Goal: Task Accomplishment & Management: Use online tool/utility

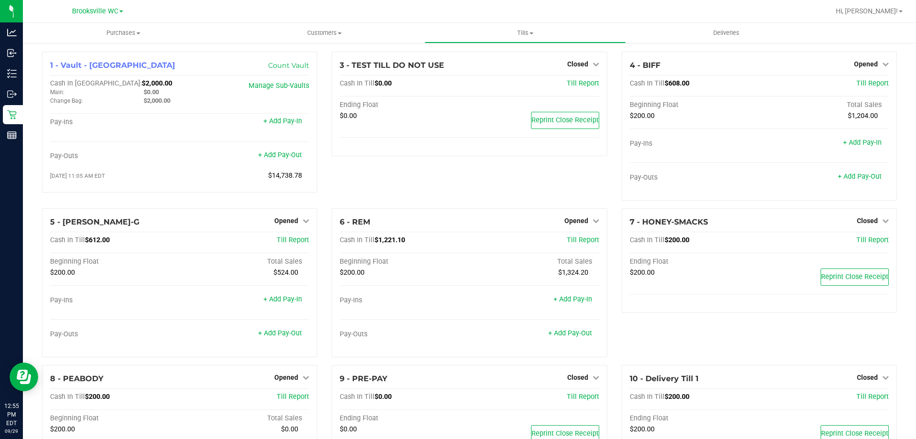
click at [716, 8] on div at bounding box center [500, 11] width 659 height 19
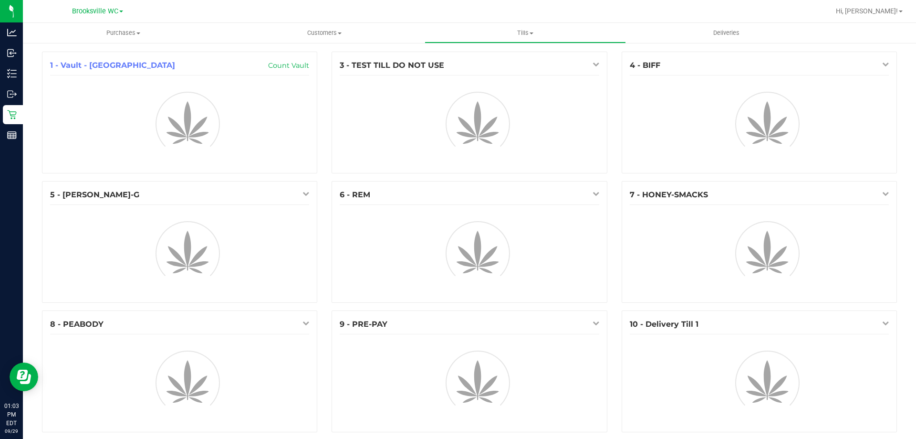
click at [620, 16] on div at bounding box center [500, 11] width 659 height 19
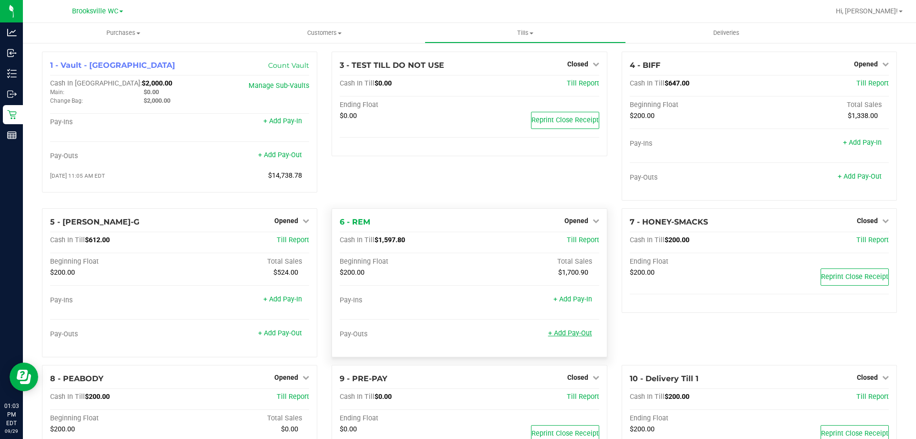
click at [581, 331] on link "+ Add Pay-Out" at bounding box center [570, 333] width 44 height 8
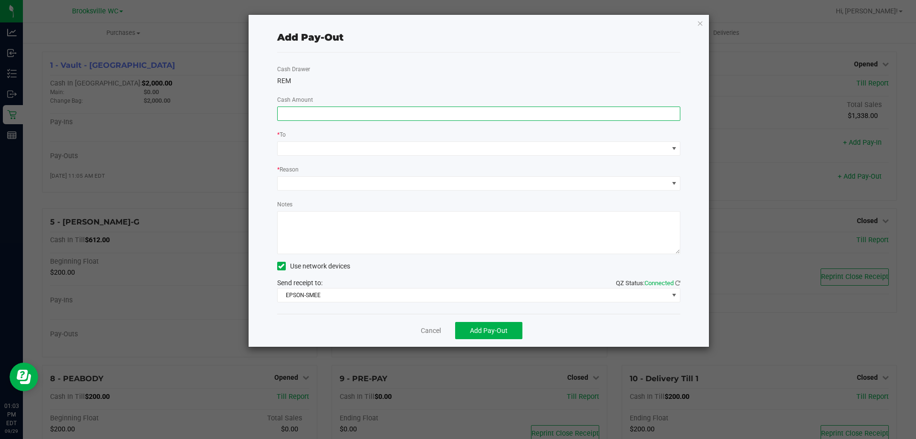
click at [460, 111] on input at bounding box center [479, 113] width 403 height 13
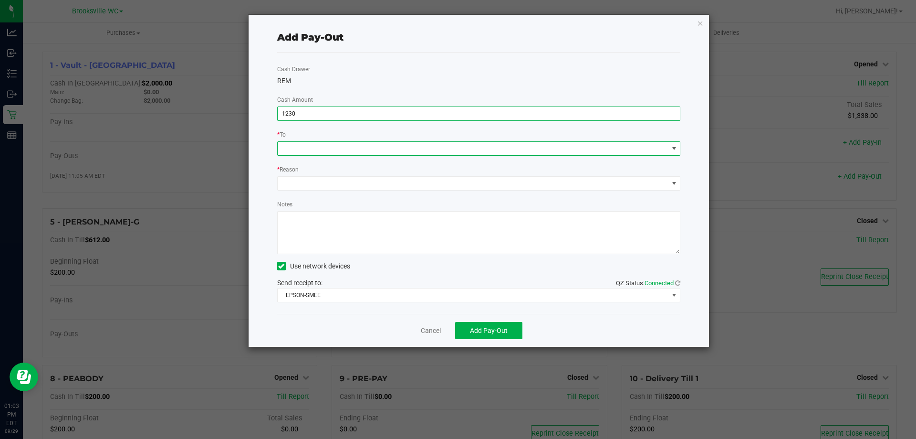
type input "$1,230.00"
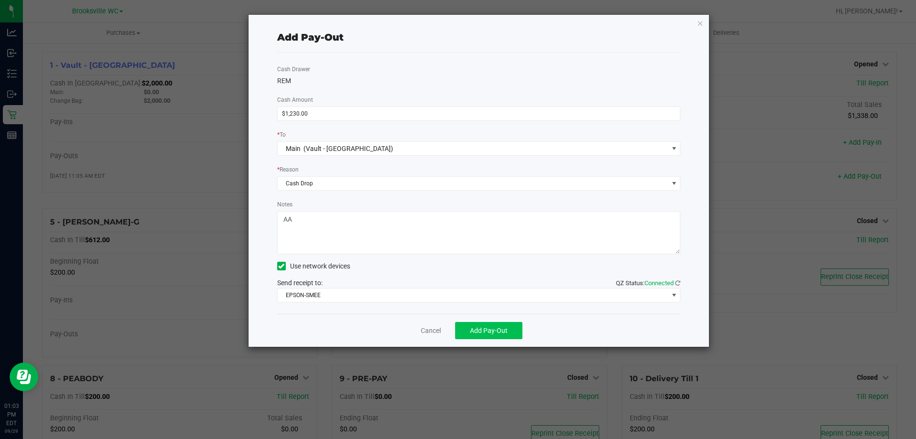
type textarea "AA"
click at [490, 327] on span "Add Pay-Out" at bounding box center [489, 330] width 38 height 8
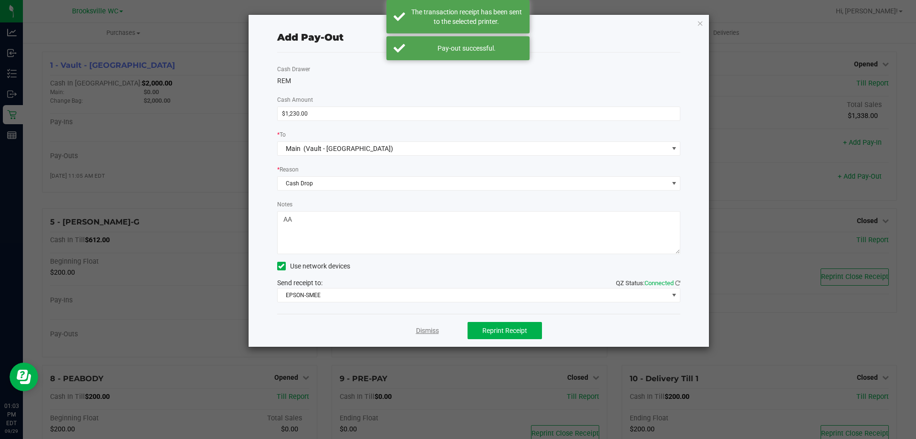
click at [436, 330] on link "Dismiss" at bounding box center [427, 330] width 23 height 10
